Goal: Transaction & Acquisition: Purchase product/service

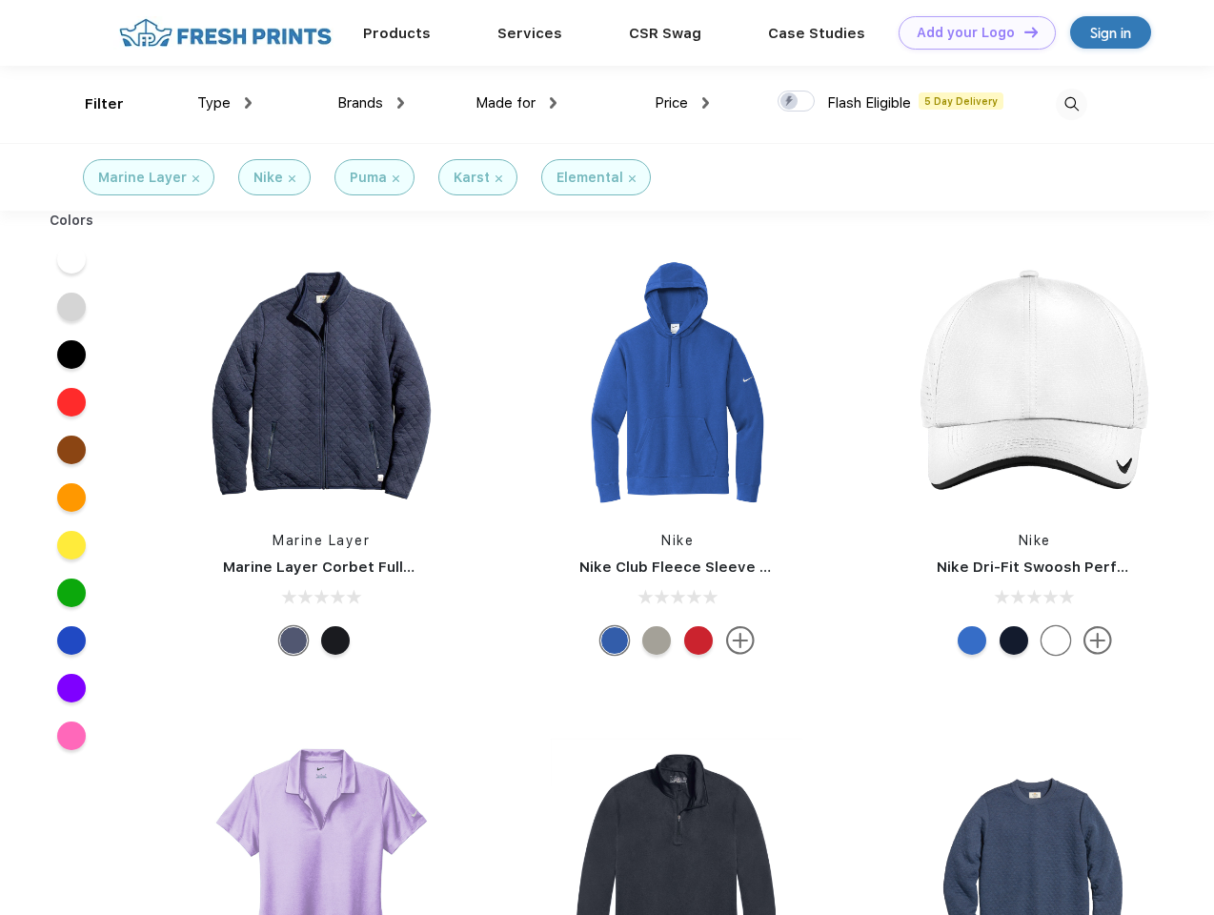
click at [970, 32] on link "Add your Logo Design Tool" at bounding box center [976, 32] width 157 height 33
click at [0, 0] on div "Design Tool" at bounding box center [0, 0] width 0 height 0
click at [1022, 31] on link "Add your Logo Design Tool" at bounding box center [976, 32] width 157 height 33
click at [91, 104] on div "Filter" at bounding box center [104, 104] width 39 height 22
click at [225, 103] on span "Type" at bounding box center [213, 102] width 33 height 17
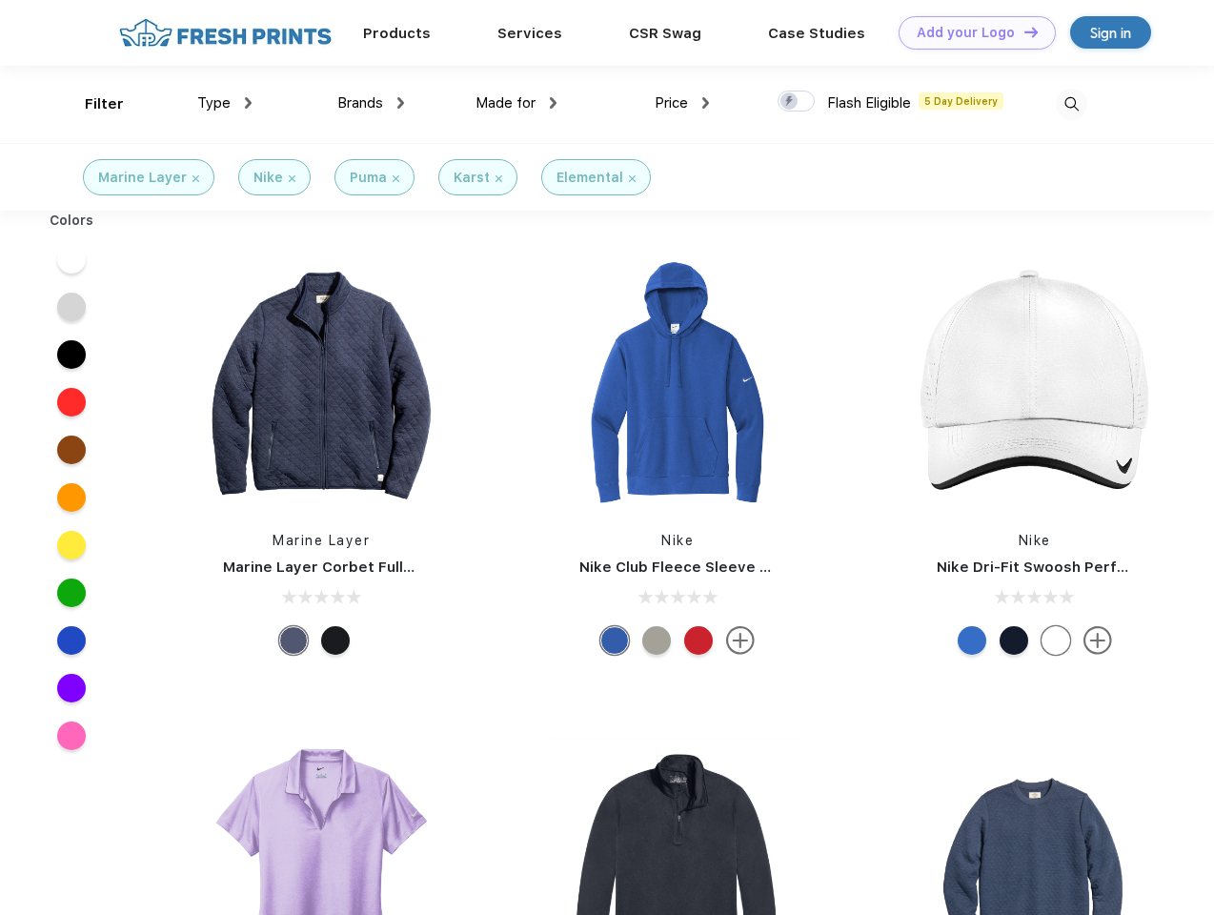
click at [371, 103] on span "Brands" at bounding box center [360, 102] width 46 height 17
click at [516, 103] on span "Made for" at bounding box center [505, 102] width 60 height 17
click at [682, 103] on span "Price" at bounding box center [670, 102] width 33 height 17
click at [796, 102] on div at bounding box center [795, 100] width 37 height 21
click at [790, 102] on input "checkbox" at bounding box center [783, 96] width 12 height 12
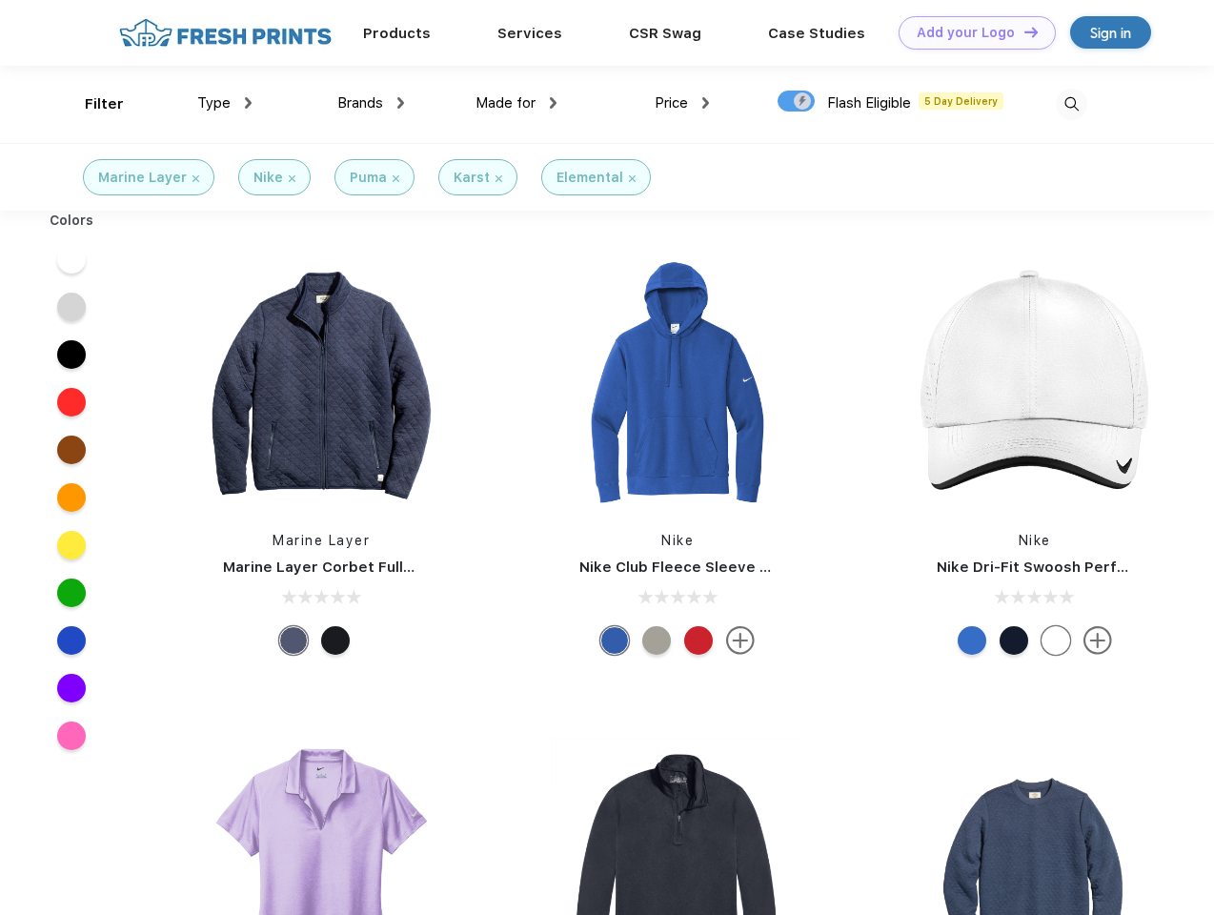
click at [1071, 104] on img at bounding box center [1070, 104] width 31 height 31
